Goal: Browse casually: Explore the website without a specific task or goal

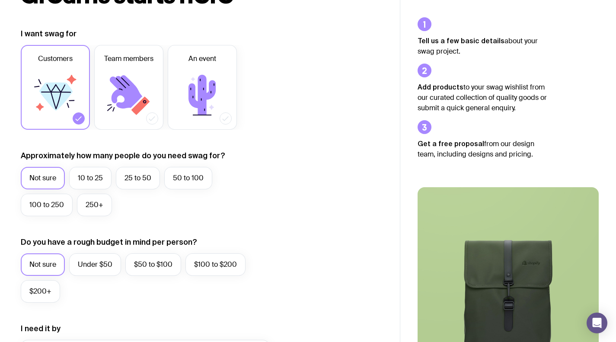
scroll to position [137, 0]
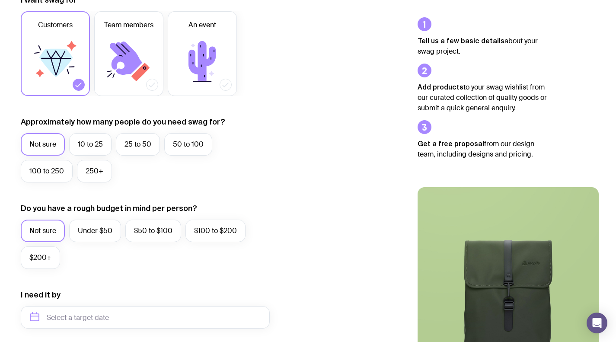
click at [94, 174] on label "250+" at bounding box center [94, 171] width 35 height 22
click at [0, 0] on input "250+" at bounding box center [0, 0] width 0 height 0
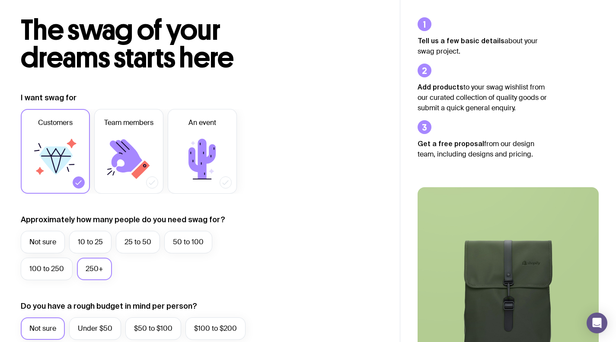
scroll to position [0, 0]
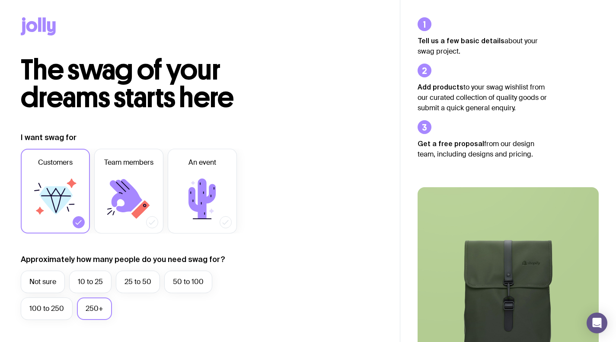
click at [41, 30] on icon at bounding box center [39, 24] width 3 height 14
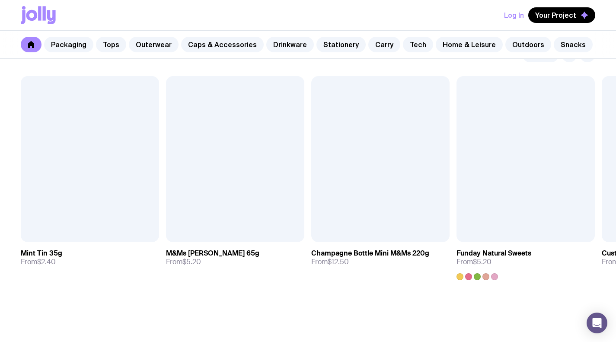
scroll to position [3033, 0]
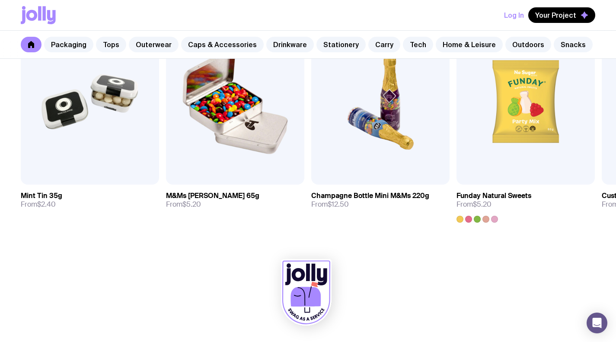
click at [545, 172] on img at bounding box center [525, 102] width 138 height 166
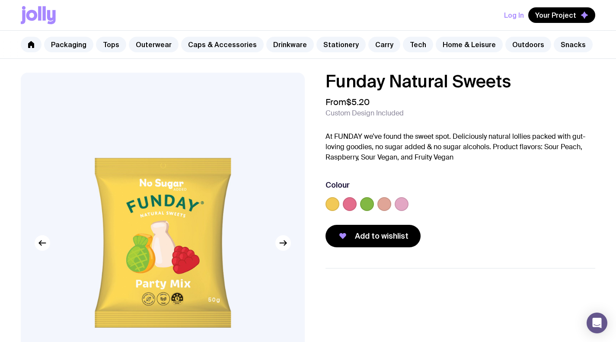
click at [445, 44] on link "Home & Leisure" at bounding box center [469, 45] width 67 height 16
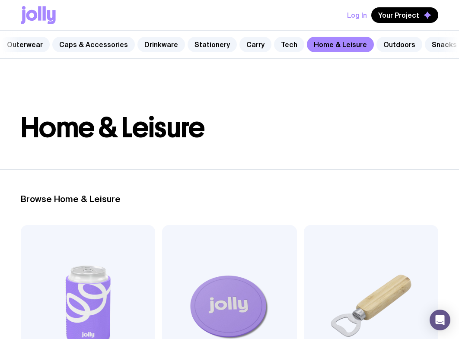
scroll to position [0, 136]
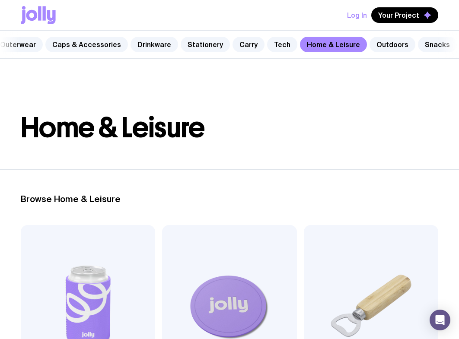
click at [383, 42] on link "Outdoors" at bounding box center [392, 45] width 46 height 16
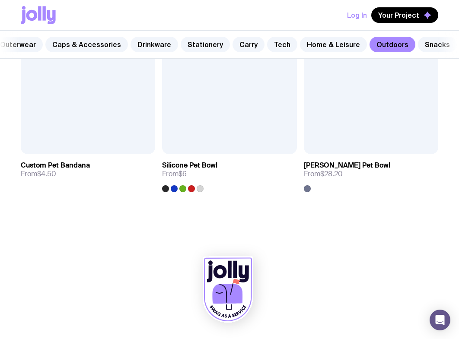
scroll to position [1601, 0]
